Goal: Book appointment/travel/reservation

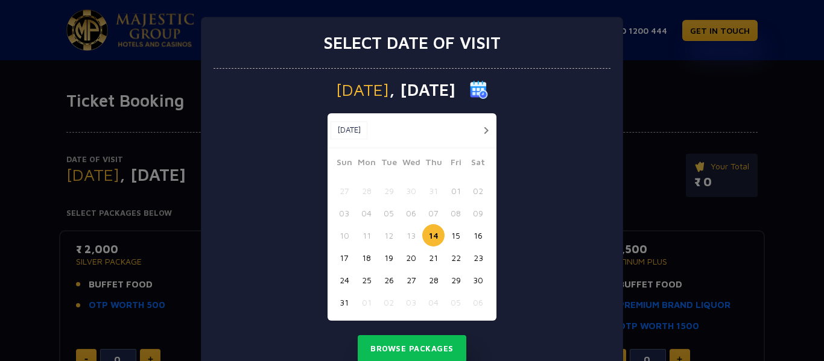
click at [453, 237] on button "15" at bounding box center [456, 235] width 22 height 22
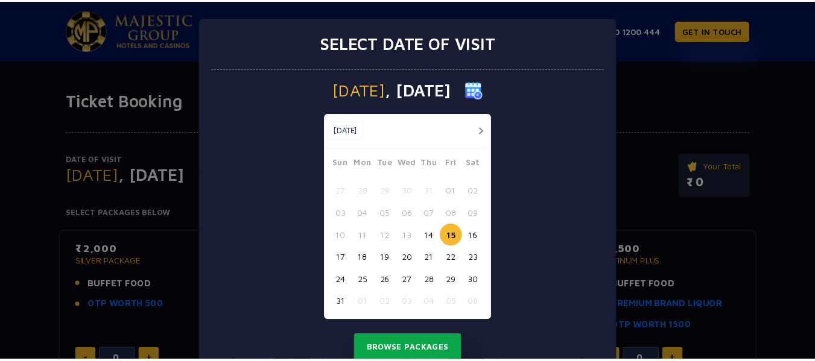
scroll to position [43, 0]
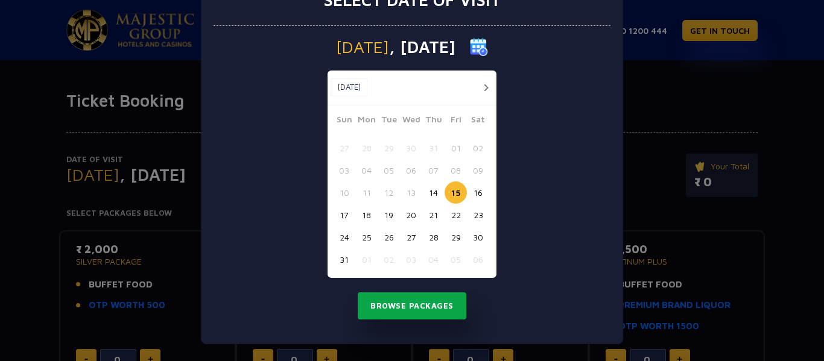
click at [419, 311] on button "Browse Packages" at bounding box center [412, 307] width 109 height 28
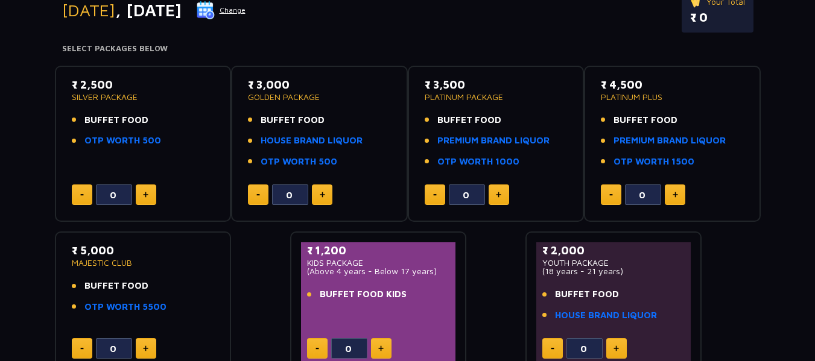
scroll to position [181, 0]
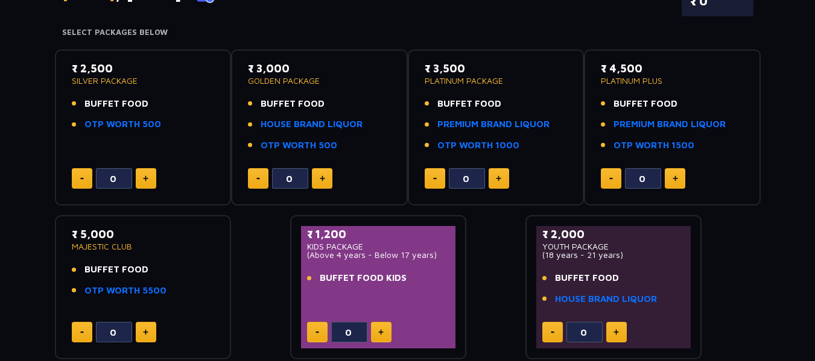
click at [149, 182] on button at bounding box center [146, 178] width 21 height 21
type input "4"
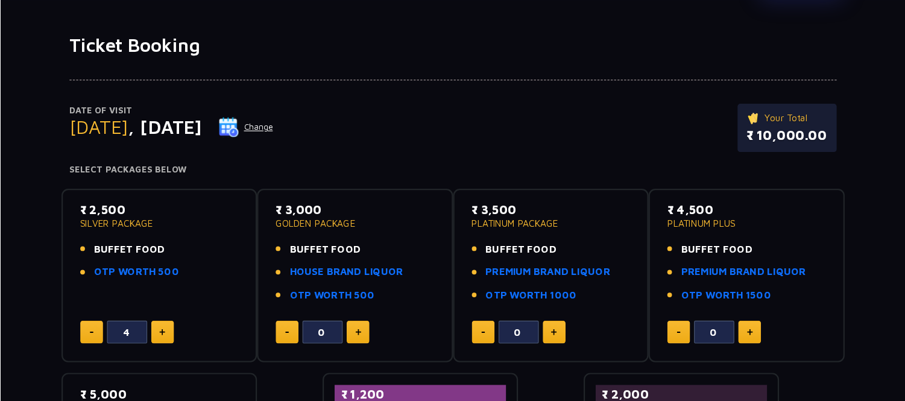
scroll to position [0, 0]
